Goal: Transaction & Acquisition: Download file/media

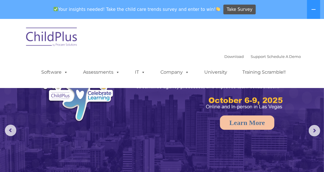
select select "MEDIUM"
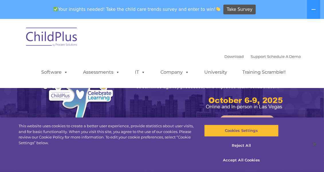
click at [49, 40] on img at bounding box center [51, 38] width 57 height 29
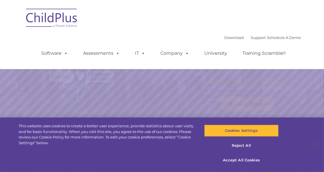
select select "MEDIUM"
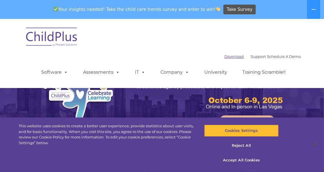
click at [225, 55] on link "Download" at bounding box center [235, 56] width 20 height 5
